Goal: Use online tool/utility: Use online tool/utility

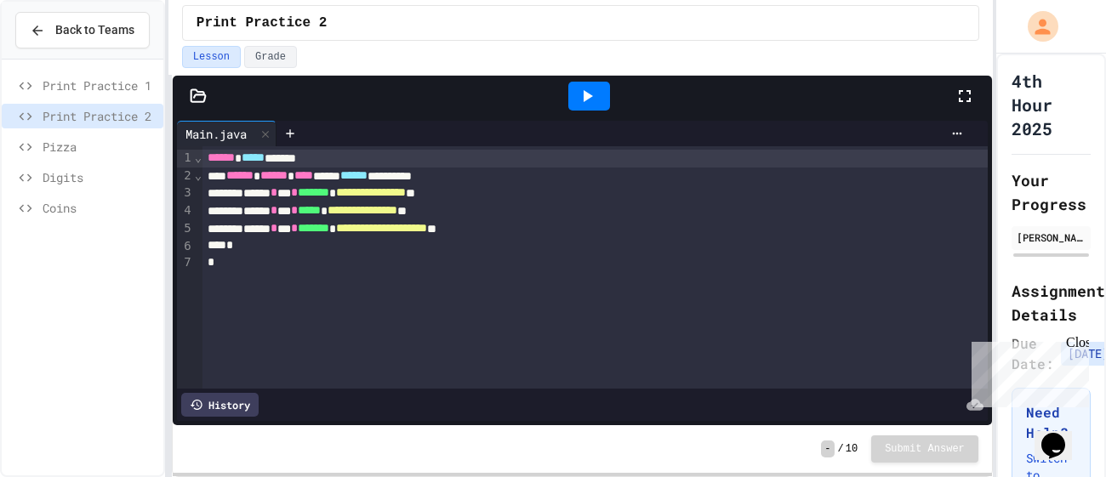
click at [127, 220] on div "Coins" at bounding box center [83, 211] width 162 height 31
click at [118, 208] on span "Coins" at bounding box center [100, 208] width 114 height 18
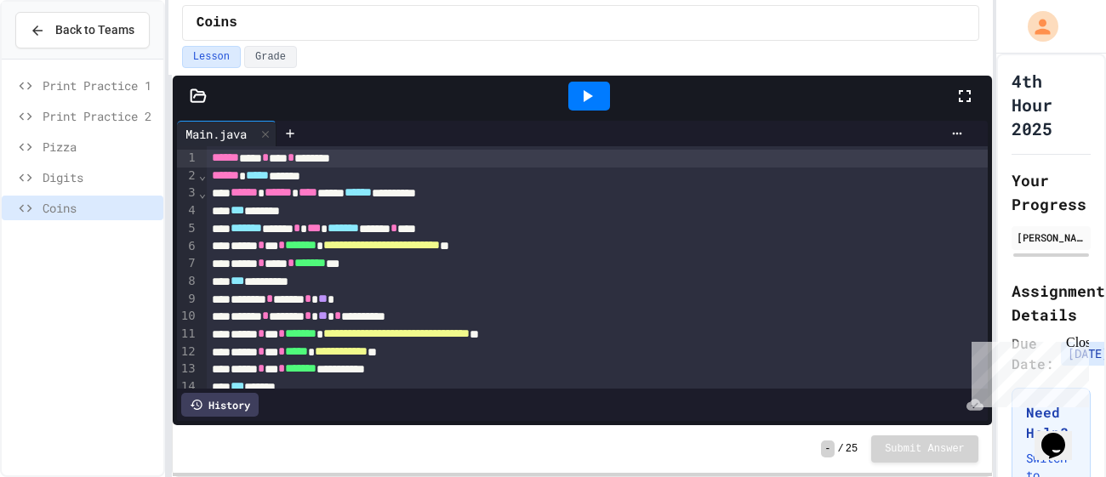
click at [592, 94] on icon at bounding box center [587, 96] width 20 height 20
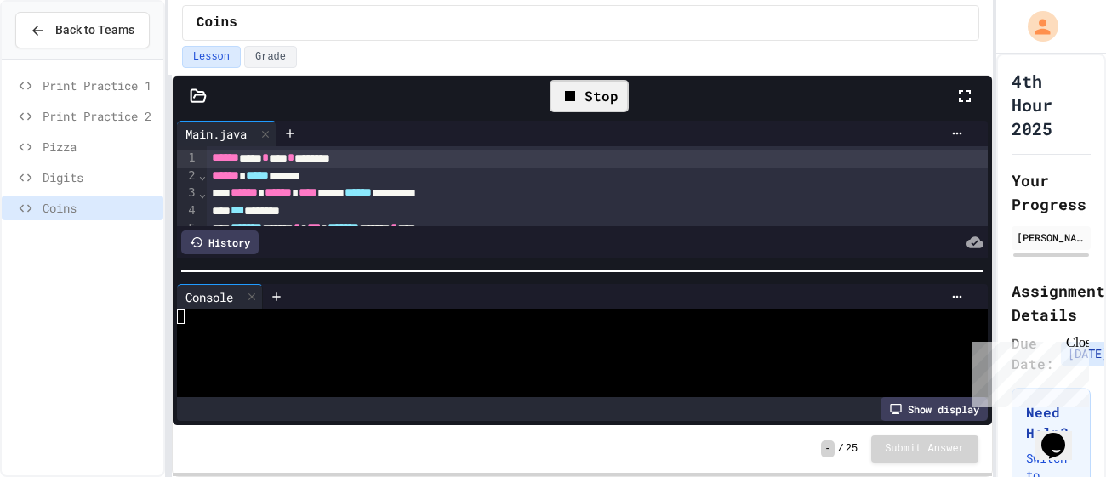
click at [391, 369] on div at bounding box center [575, 375] width 797 height 14
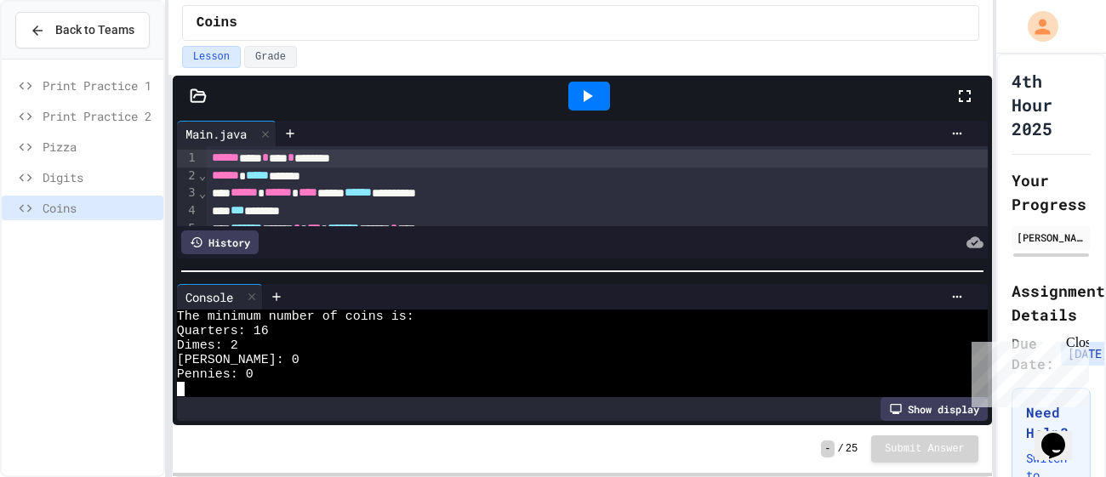
scroll to position [29, 0]
click at [582, 105] on icon at bounding box center [587, 96] width 20 height 20
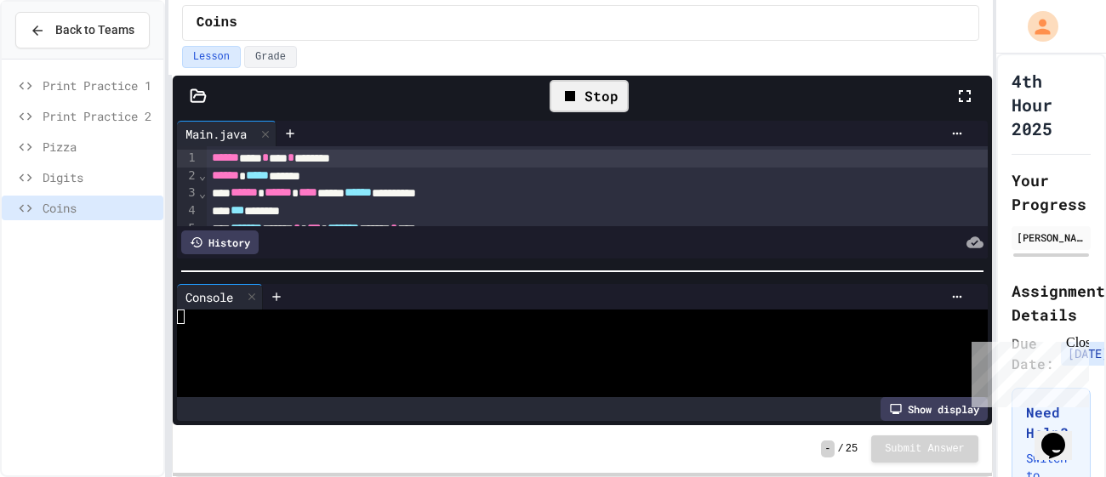
scroll to position [0, 0]
click at [248, 332] on div at bounding box center [575, 331] width 797 height 14
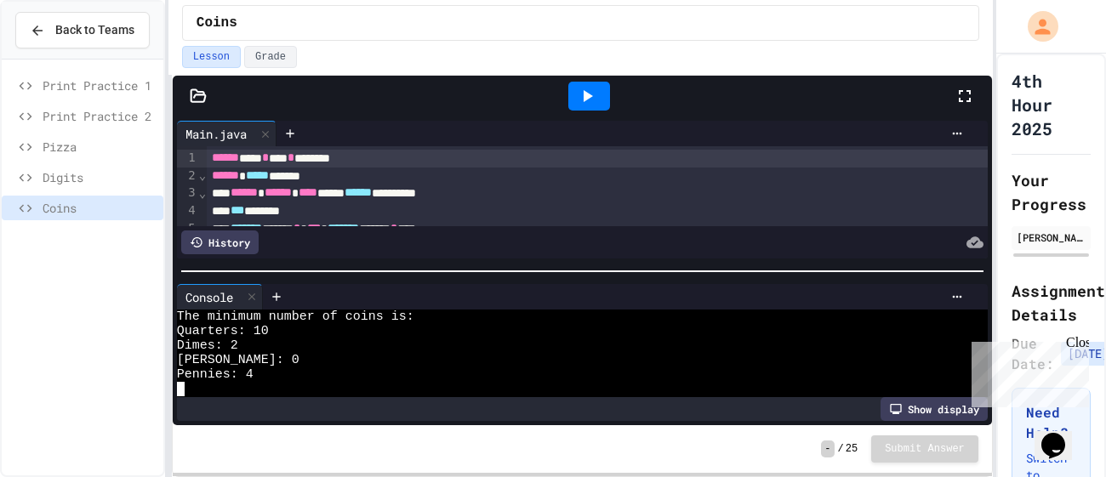
click at [570, 83] on div at bounding box center [589, 96] width 42 height 29
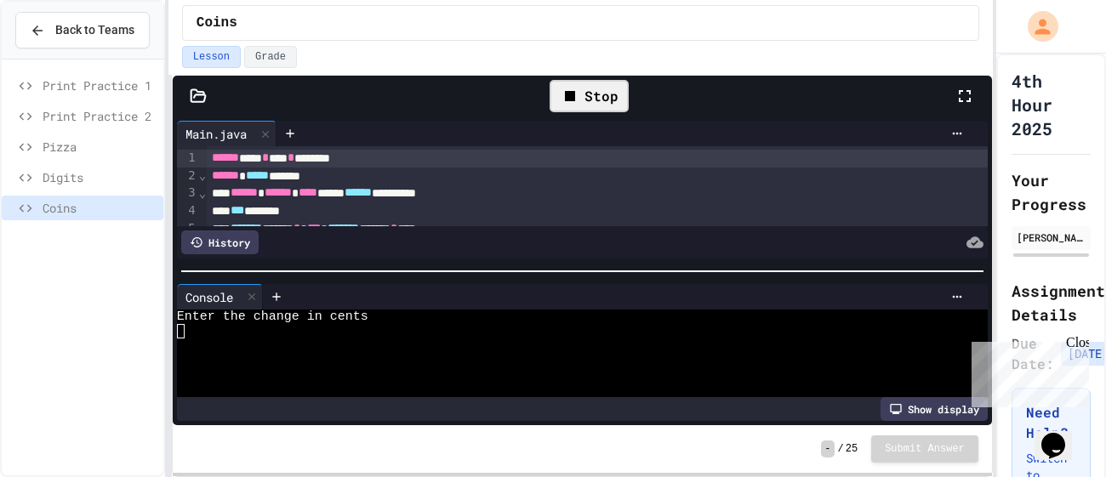
click at [570, 83] on div "Stop" at bounding box center [589, 96] width 79 height 32
click at [259, 332] on div at bounding box center [575, 331] width 797 height 14
click at [236, 347] on div at bounding box center [575, 346] width 797 height 14
click at [202, 360] on div at bounding box center [575, 360] width 797 height 14
click at [201, 359] on div at bounding box center [575, 360] width 797 height 14
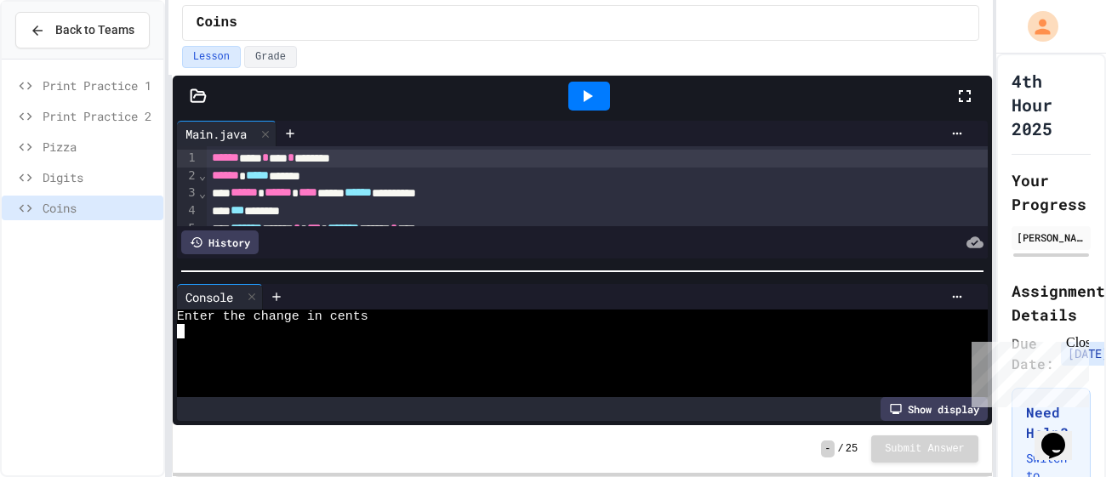
click at [201, 359] on div at bounding box center [575, 360] width 797 height 14
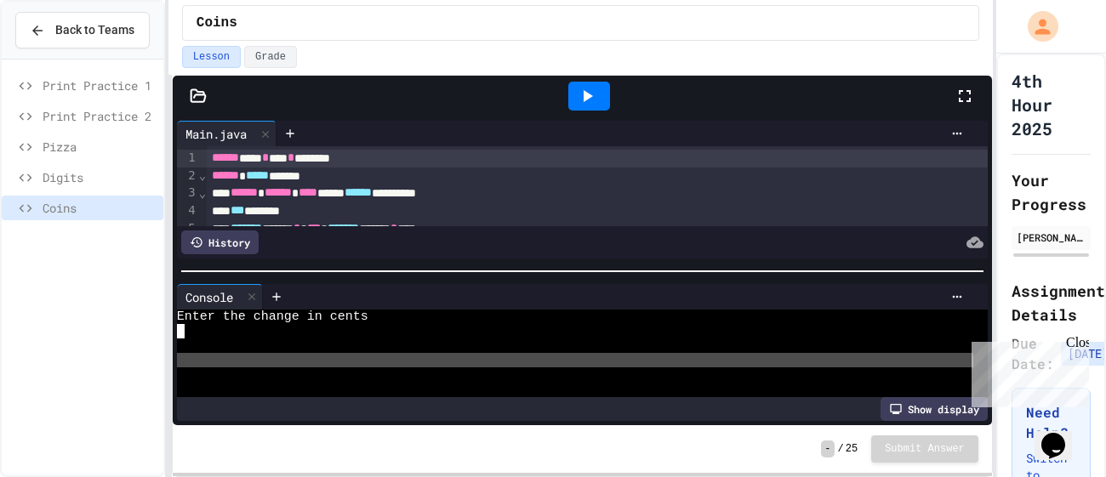
click at [201, 359] on div at bounding box center [575, 360] width 797 height 14
click at [200, 336] on div at bounding box center [575, 331] width 797 height 14
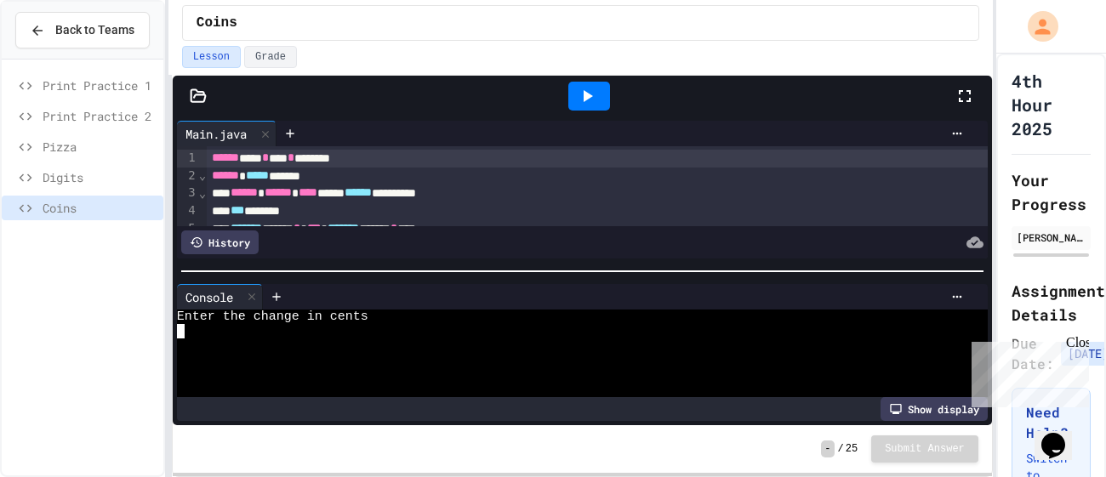
click at [203, 328] on div at bounding box center [575, 331] width 797 height 14
click at [180, 331] on textarea "Terminal input" at bounding box center [181, 331] width 8 height 14
click at [585, 100] on icon at bounding box center [587, 96] width 20 height 20
click at [225, 339] on div at bounding box center [575, 346] width 797 height 14
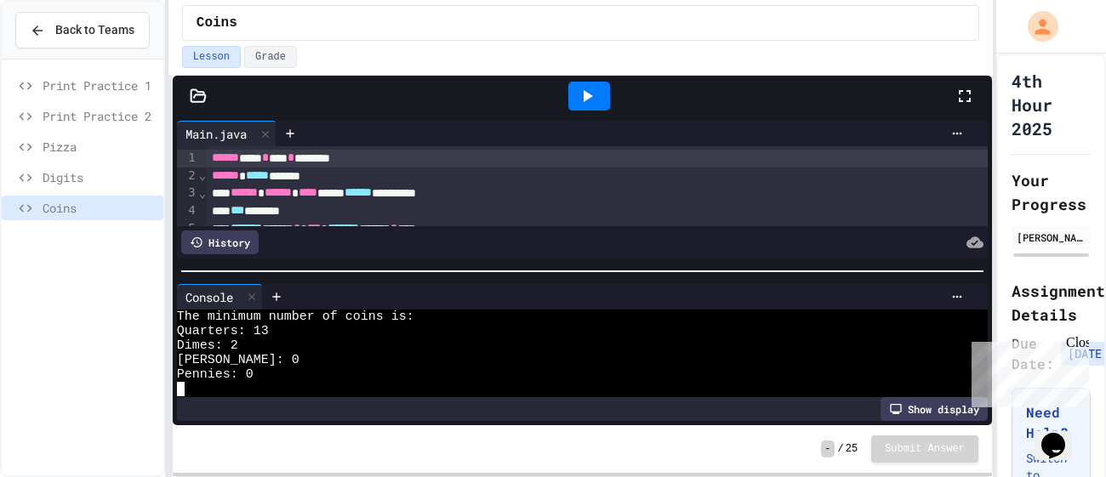
scroll to position [29, 0]
click at [574, 105] on div at bounding box center [589, 96] width 42 height 29
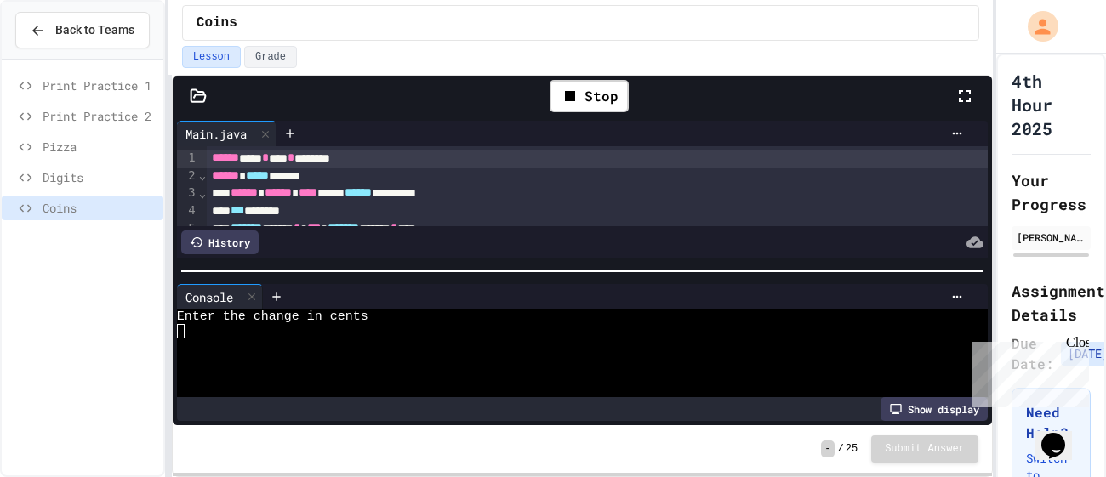
click at [375, 331] on div at bounding box center [575, 331] width 797 height 14
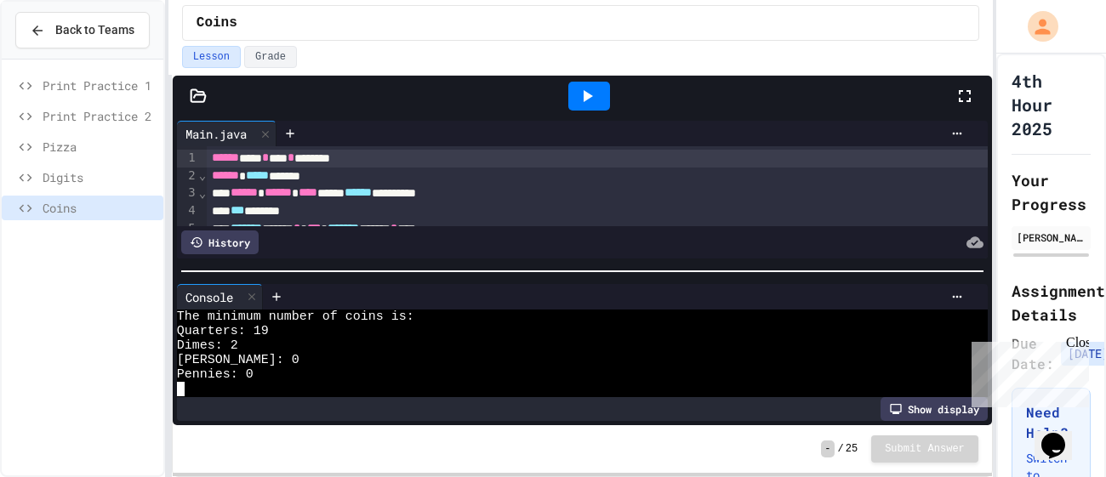
click at [608, 94] on div at bounding box center [589, 96] width 42 height 29
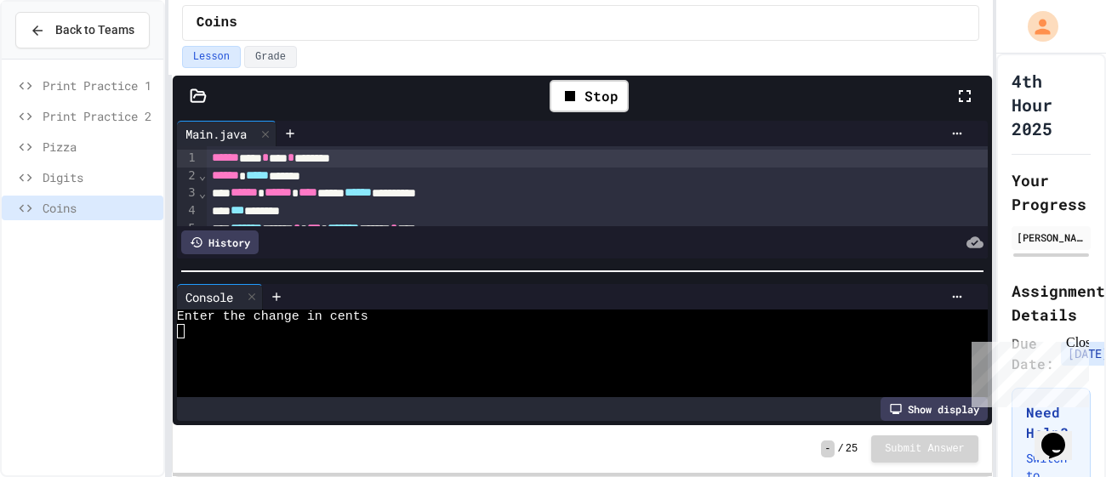
click at [230, 335] on div at bounding box center [575, 331] width 797 height 14
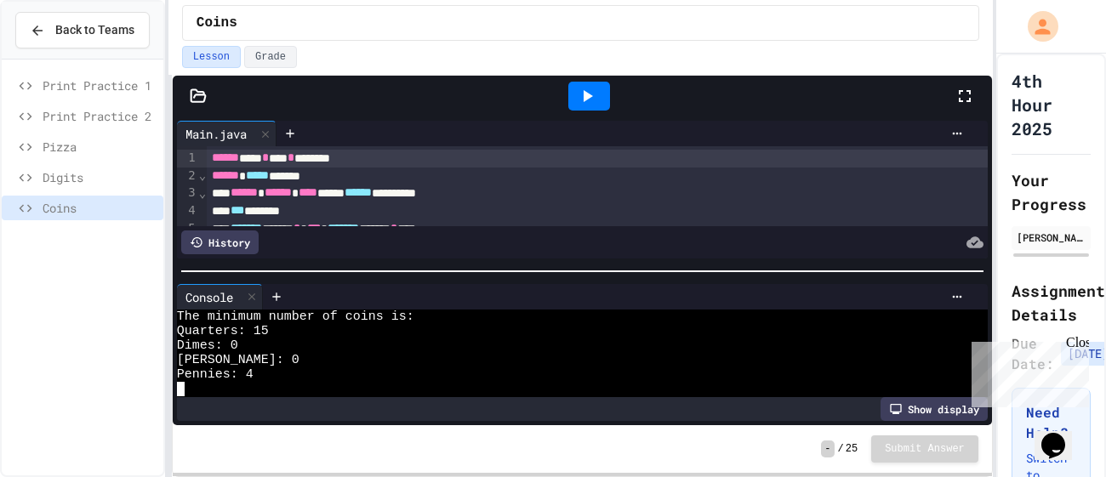
scroll to position [29, 0]
click at [597, 92] on icon at bounding box center [587, 96] width 20 height 20
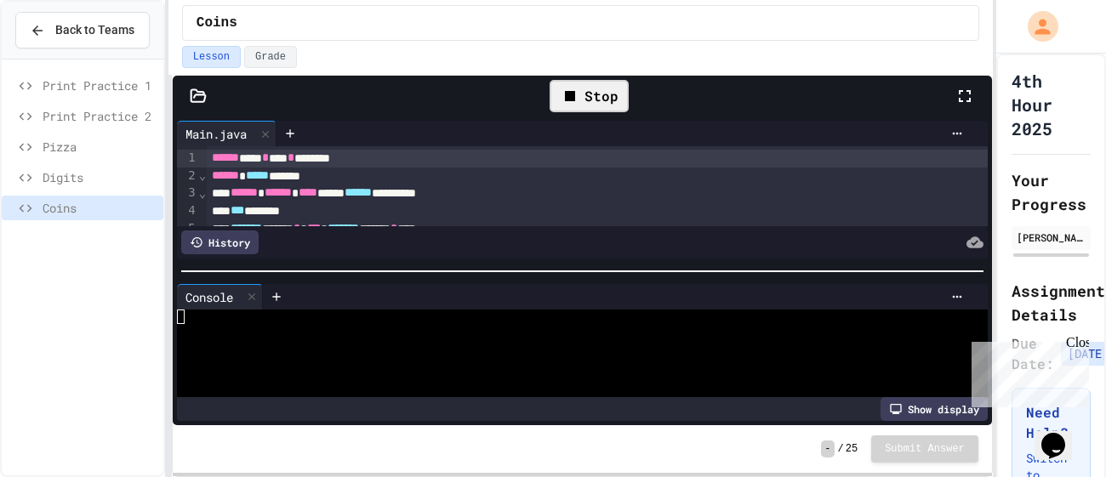
scroll to position [0, 0]
click at [207, 324] on div at bounding box center [575, 331] width 797 height 14
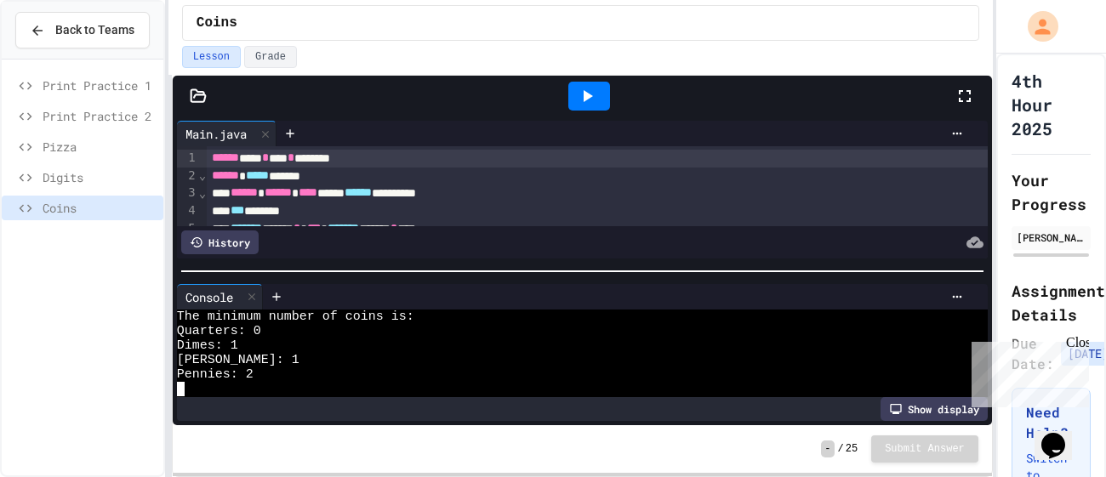
click at [580, 103] on icon at bounding box center [587, 96] width 20 height 20
click at [586, 96] on icon at bounding box center [588, 96] width 9 height 12
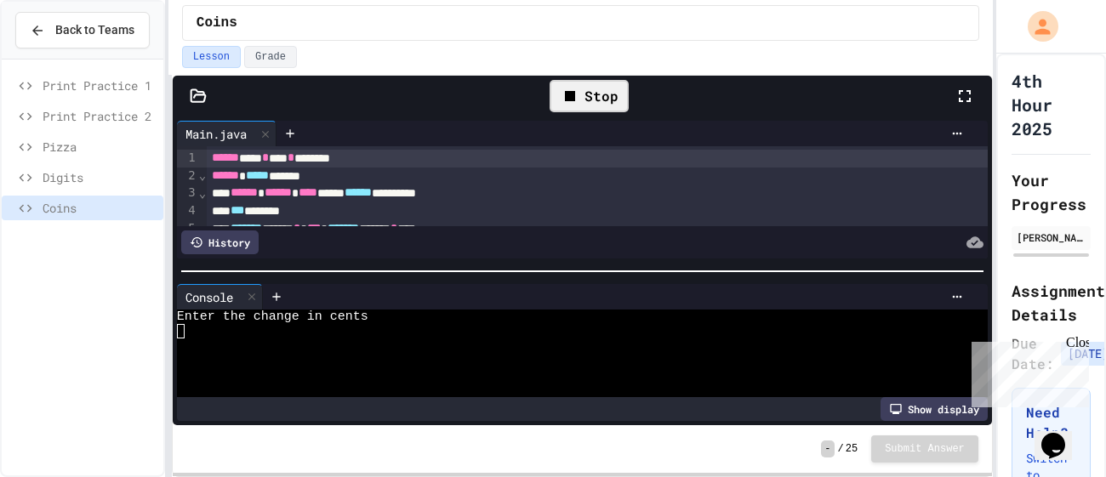
click at [336, 369] on div at bounding box center [575, 375] width 797 height 14
